Goal: Navigation & Orientation: Go to known website

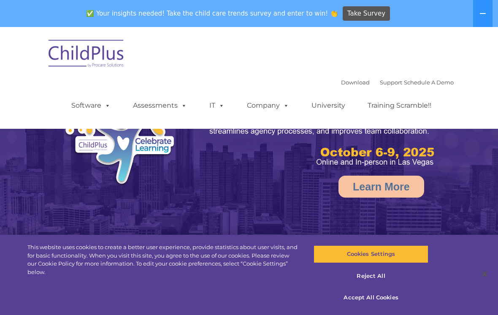
select select "MEDIUM"
click at [73, 52] on img at bounding box center [86, 55] width 84 height 42
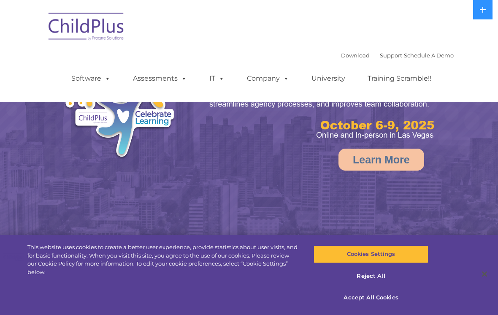
select select "MEDIUM"
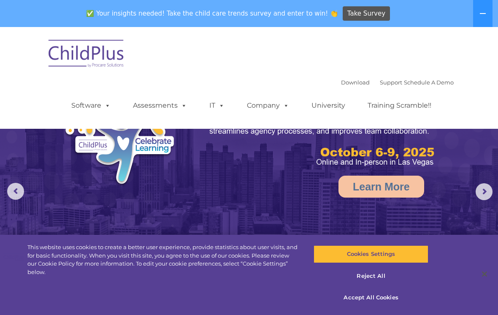
click at [99, 102] on link "Software" at bounding box center [91, 105] width 56 height 17
click at [140, 75] on div "Download Support | Schedule A Demo  MENU MENU Software ChildPlus: The original…" at bounding box center [248, 77] width 409 height 89
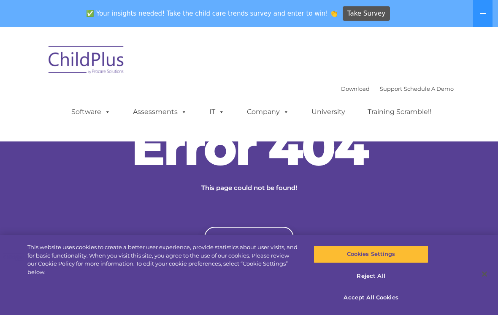
click at [492, 14] on button at bounding box center [482, 13] width 19 height 27
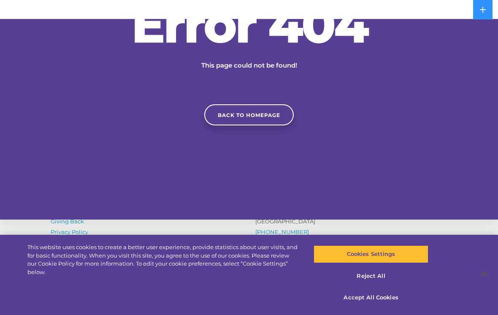
scroll to position [180, 0]
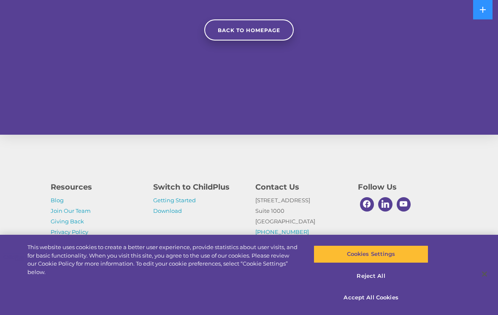
click at [282, 38] on link "Back to homepage" at bounding box center [248, 29] width 89 height 21
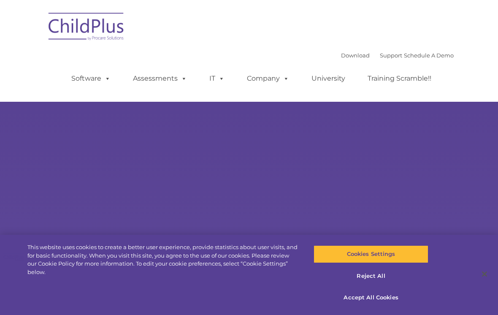
select select "MEDIUM"
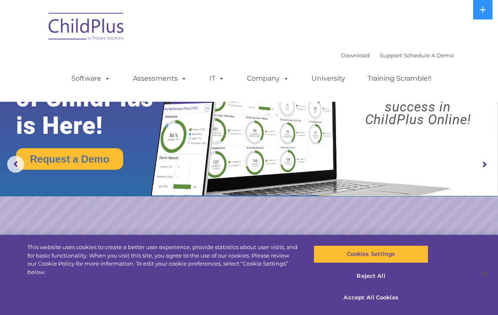
click at [2, 224] on rs-slide "Request a Demo The Future of ChildPlus is Here! Boost your productivity and str…" at bounding box center [249, 164] width 498 height 329
